Goal: Check status

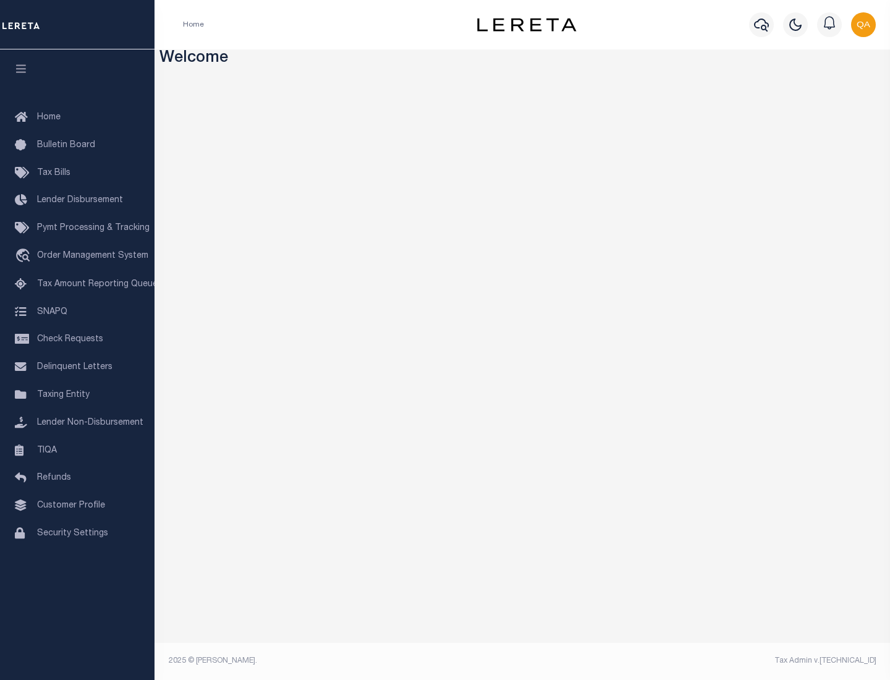
click at [77, 339] on span "Check Requests" at bounding box center [70, 339] width 66 height 9
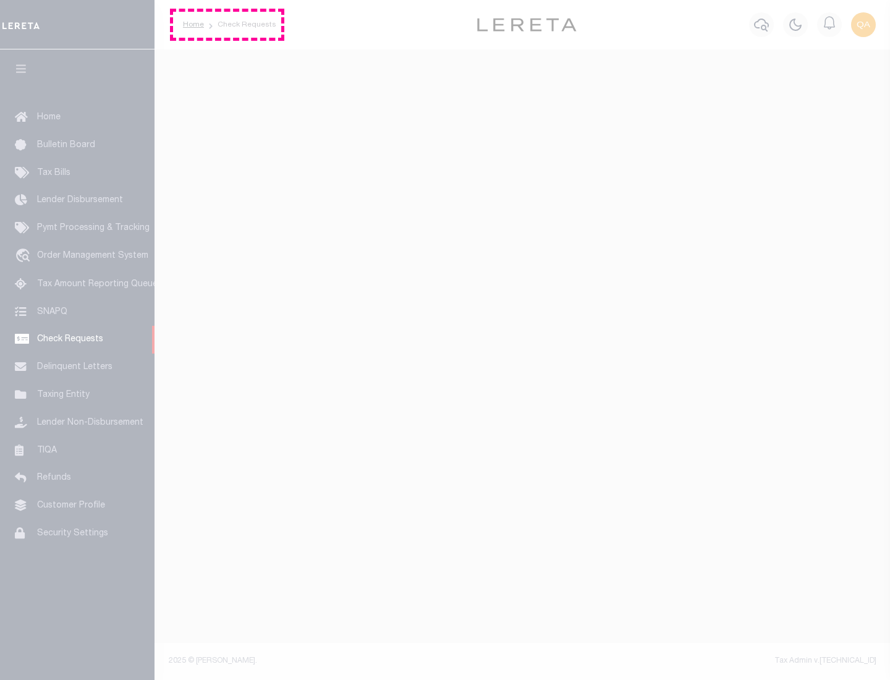
select select "50"
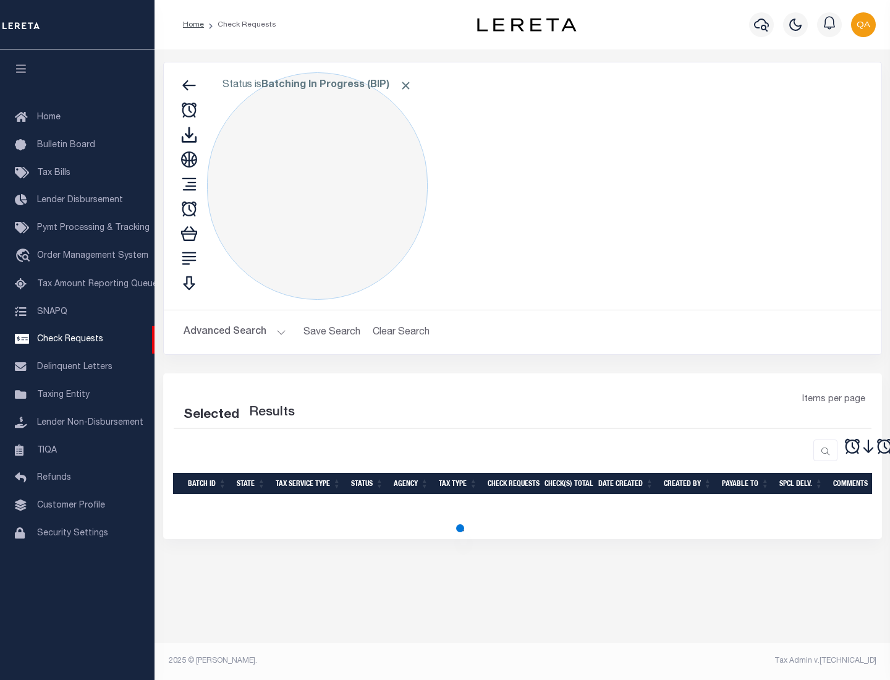
select select "50"
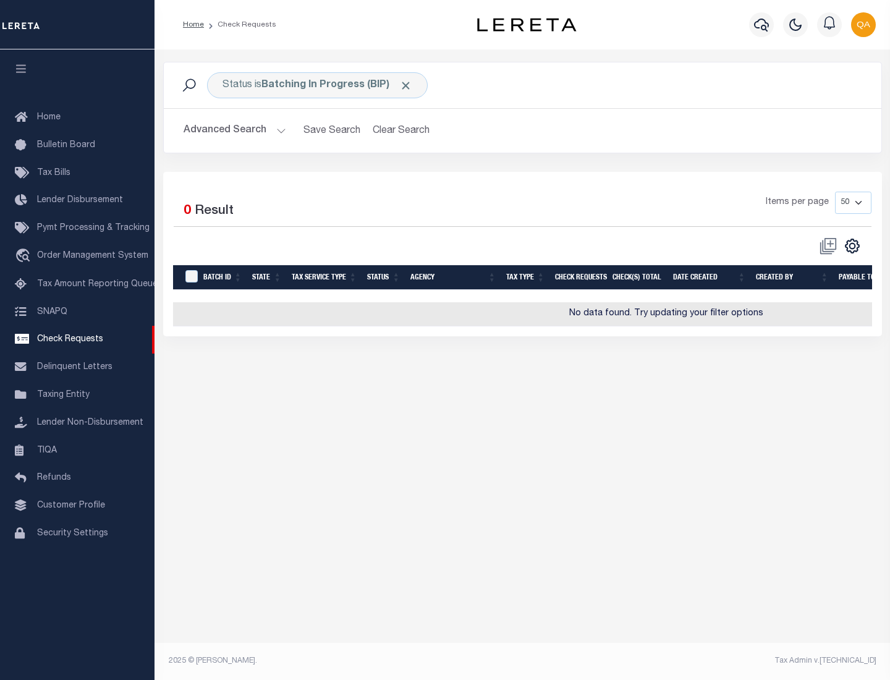
click at [406, 85] on span "Click to Remove" at bounding box center [405, 85] width 13 height 13
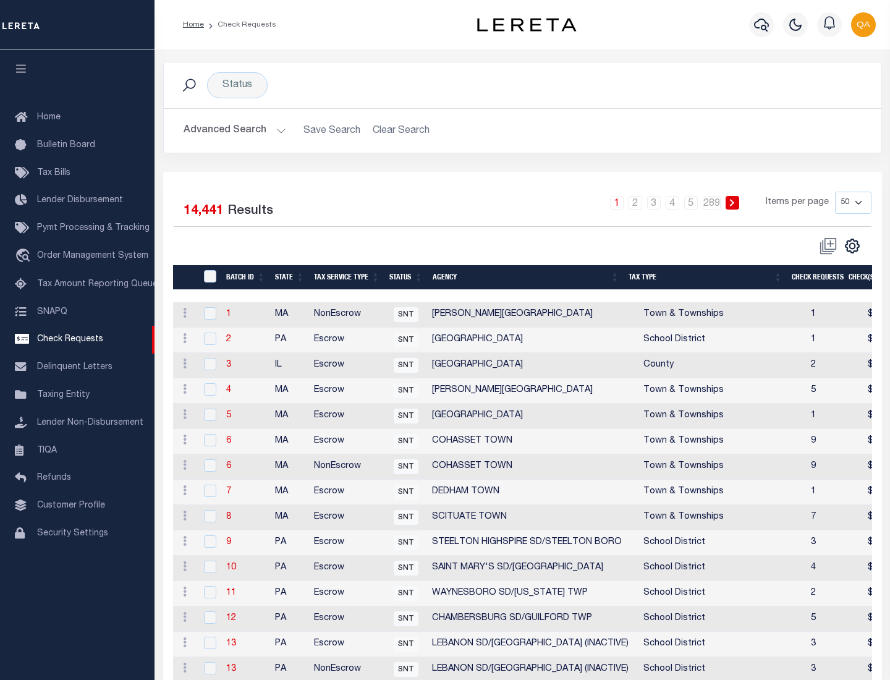
scroll to position [596, 0]
